Goal: Task Accomplishment & Management: Complete application form

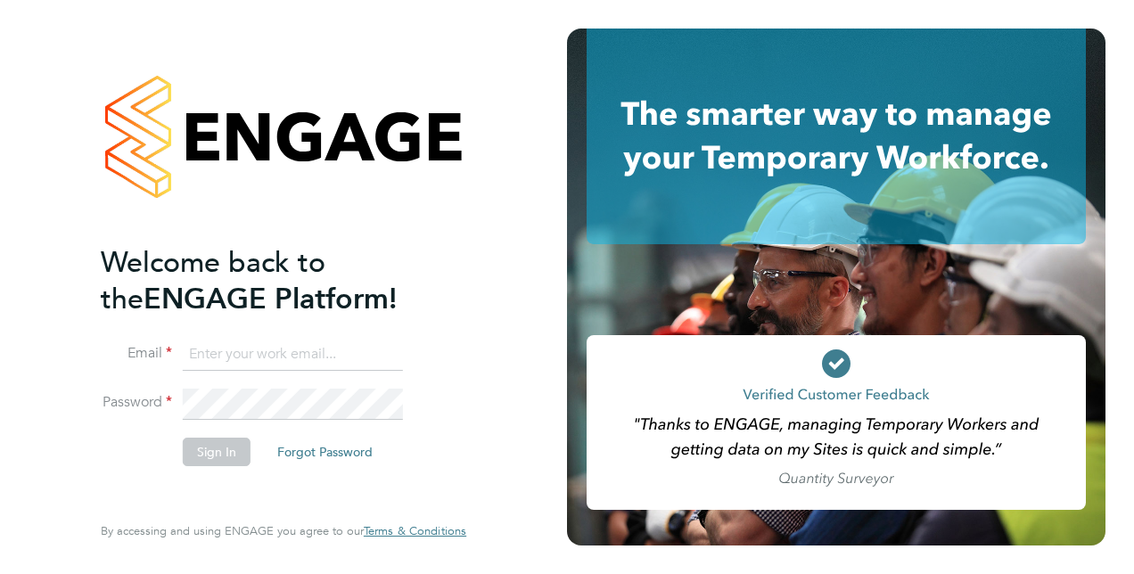
type input "[PERSON_NAME][EMAIL_ADDRESS][PERSON_NAME][DOMAIN_NAME]"
click at [222, 441] on button "Sign In" at bounding box center [217, 452] width 68 height 29
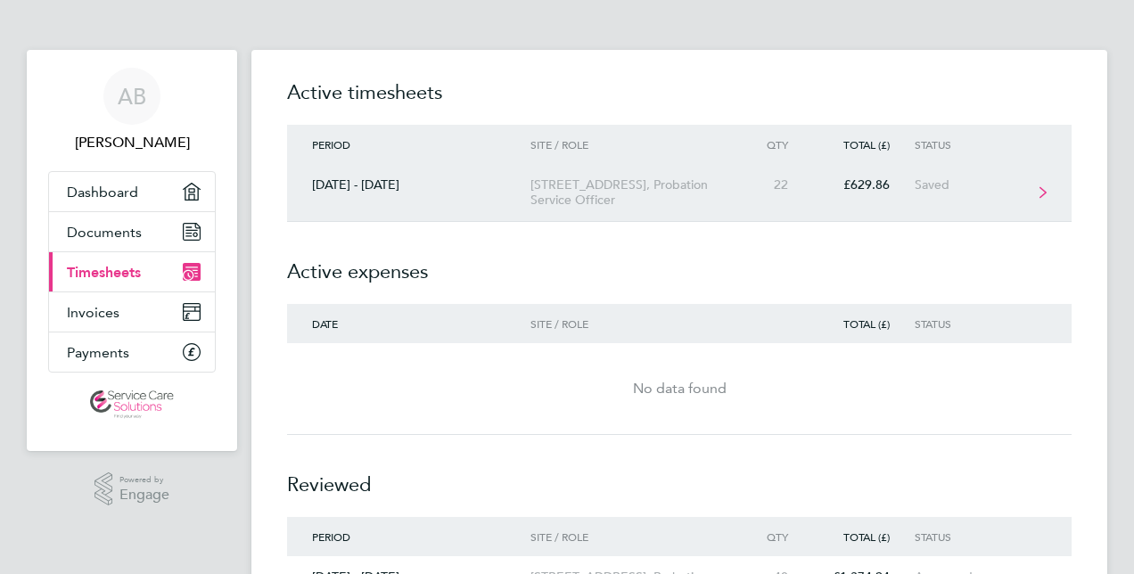
click at [536, 205] on div "[STREET_ADDRESS], Probation Service Officer" at bounding box center [633, 192] width 204 height 30
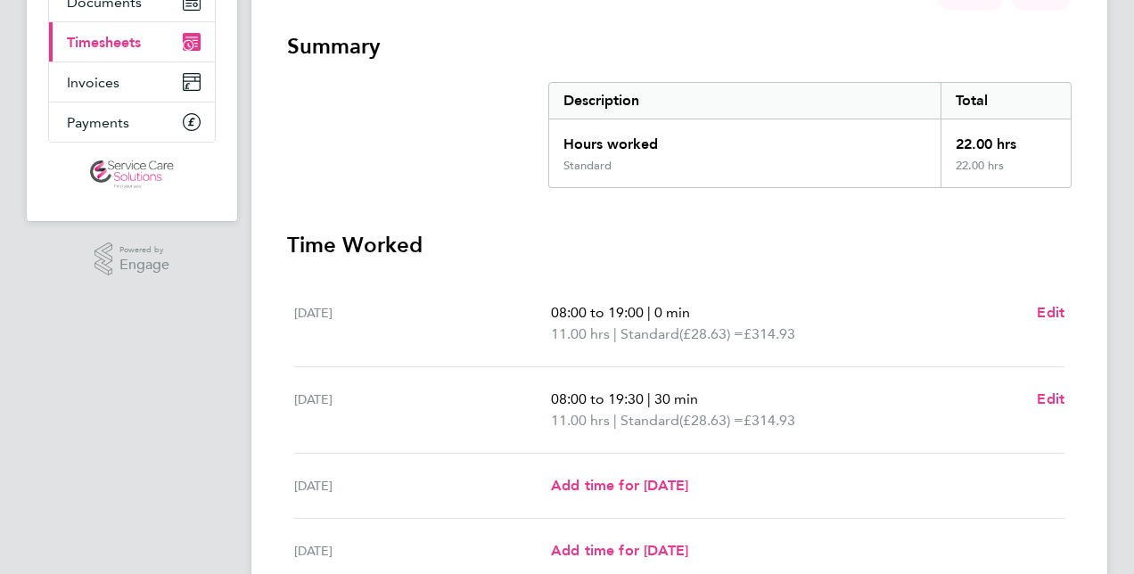
scroll to position [234, 0]
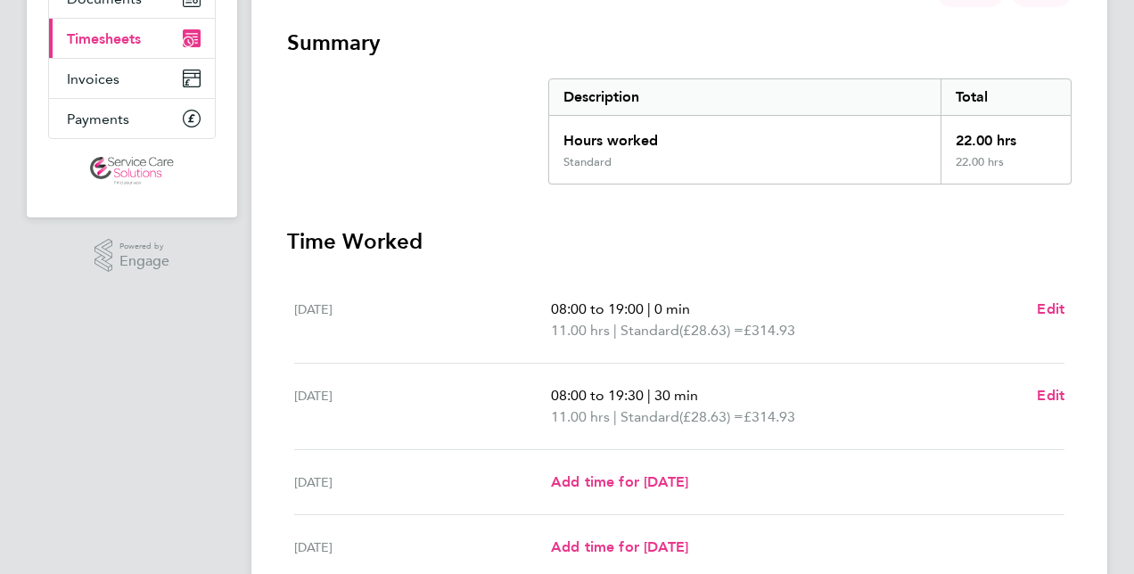
click at [640, 492] on div "Wed 01 Oct Add time for Wed 01 Oct Add time for Wed 01 Oct" at bounding box center [679, 482] width 771 height 65
click at [643, 480] on span "Add time for Wed 01 Oct" at bounding box center [619, 482] width 137 height 17
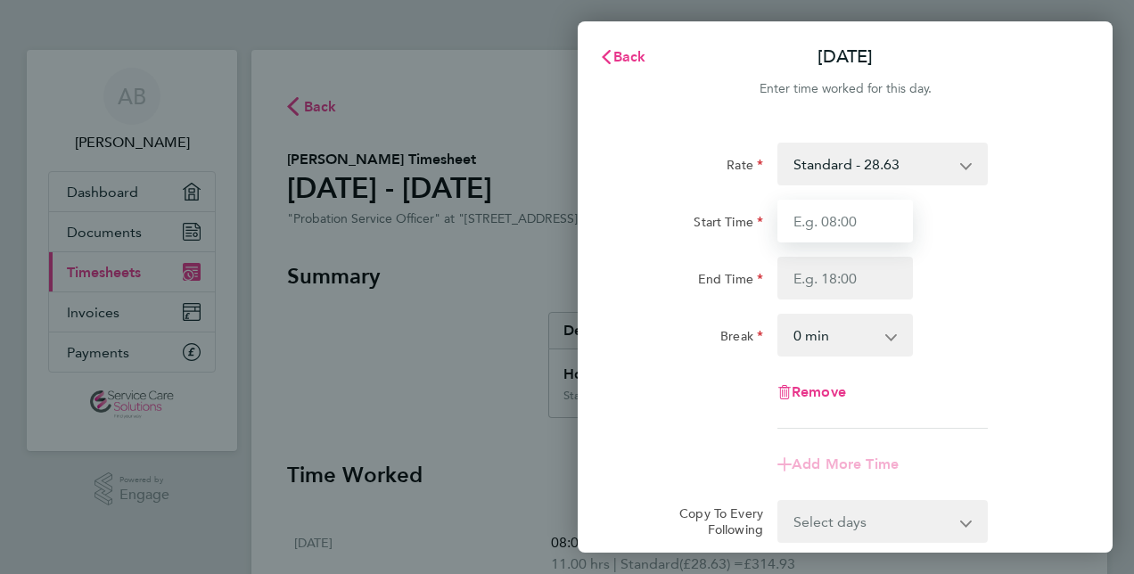
click at [812, 224] on input "Start Time" at bounding box center [846, 221] width 136 height 43
type input "08:00"
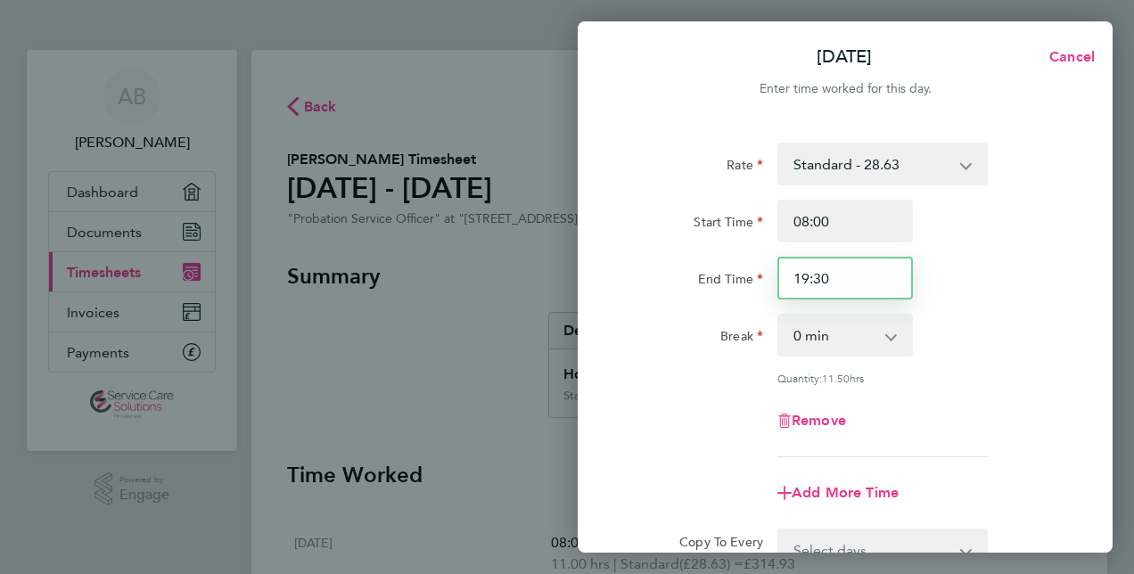
click at [807, 279] on input "19:30" at bounding box center [846, 278] width 136 height 43
type input "20:30"
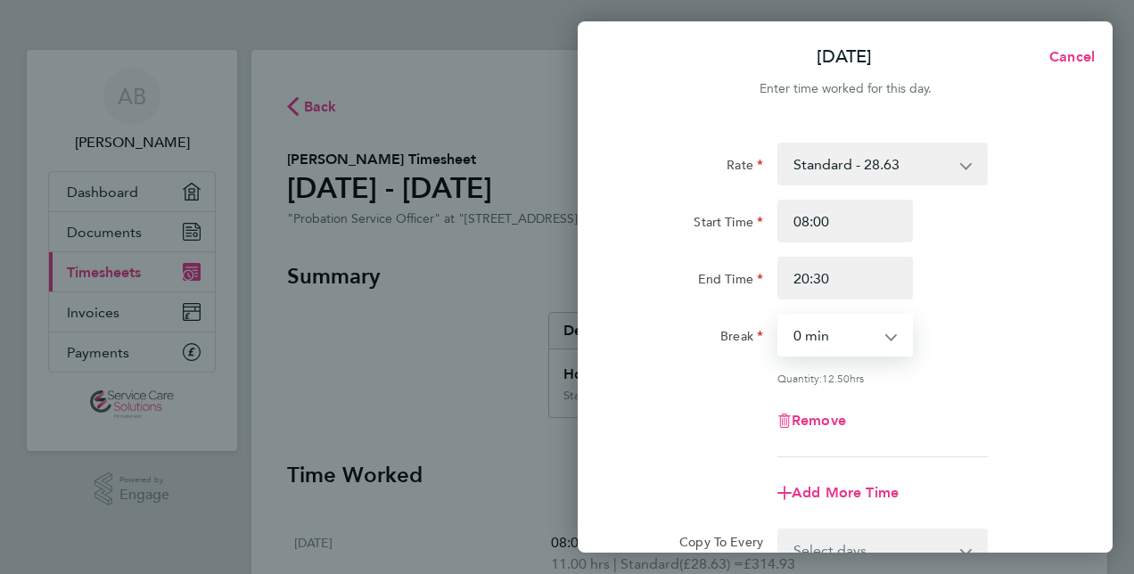
click at [820, 325] on select "0 min 15 min 30 min 45 min 60 min 75 min 90 min" at bounding box center [834, 335] width 111 height 39
select select "45"
click at [779, 316] on select "0 min 15 min 30 min 45 min 60 min 75 min 90 min" at bounding box center [834, 335] width 111 height 39
click at [986, 407] on div "Remove" at bounding box center [845, 421] width 449 height 43
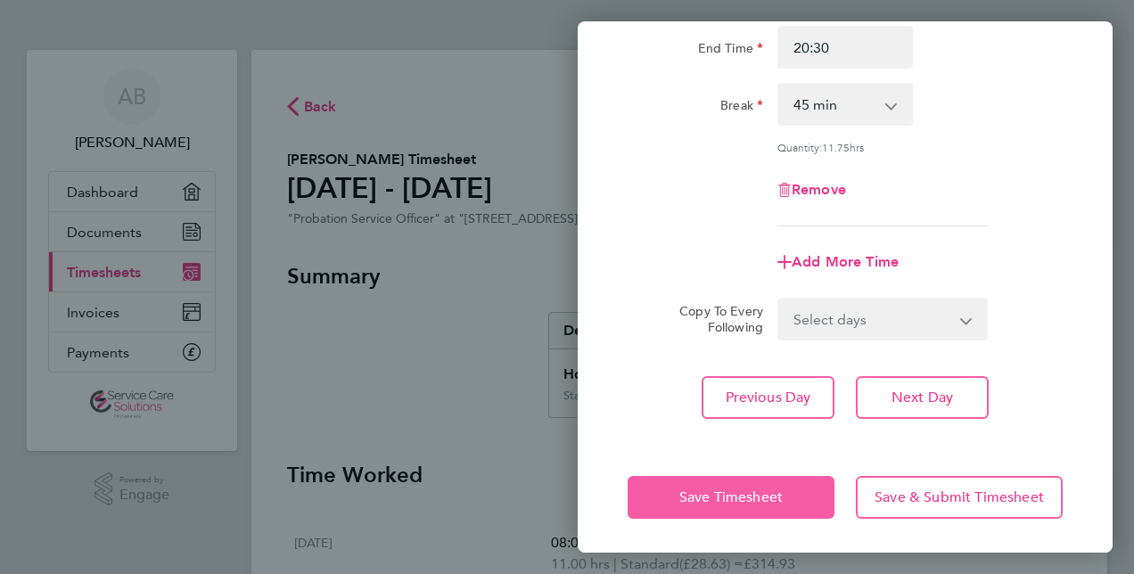
click at [766, 503] on span "Save Timesheet" at bounding box center [731, 498] width 103 height 18
